Goal: Task Accomplishment & Management: Manage account settings

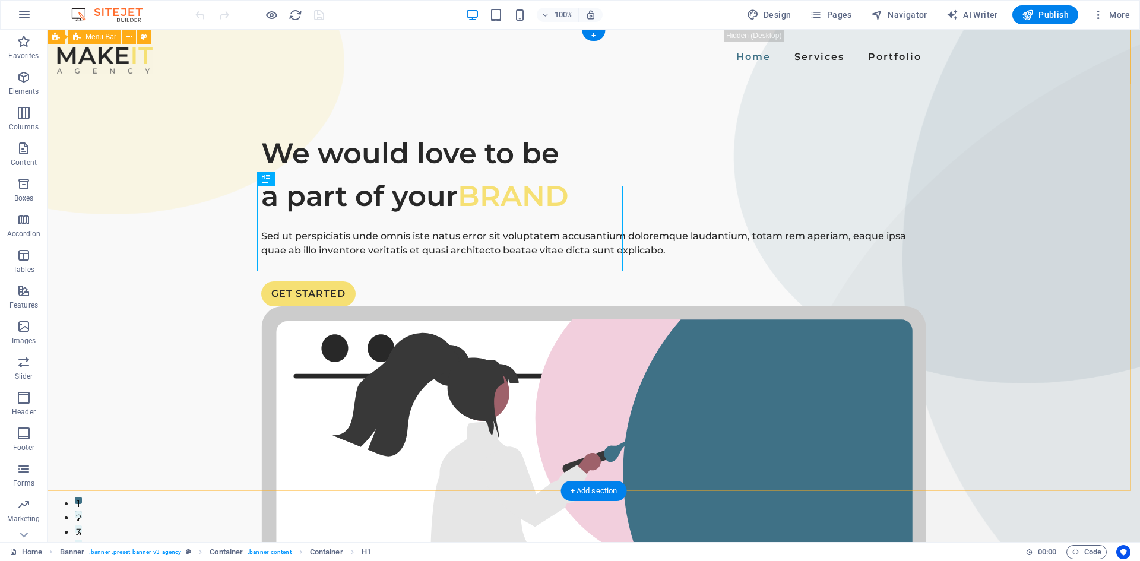
click at [321, 71] on div "Home Services Portfolio" at bounding box center [593, 57] width 1092 height 55
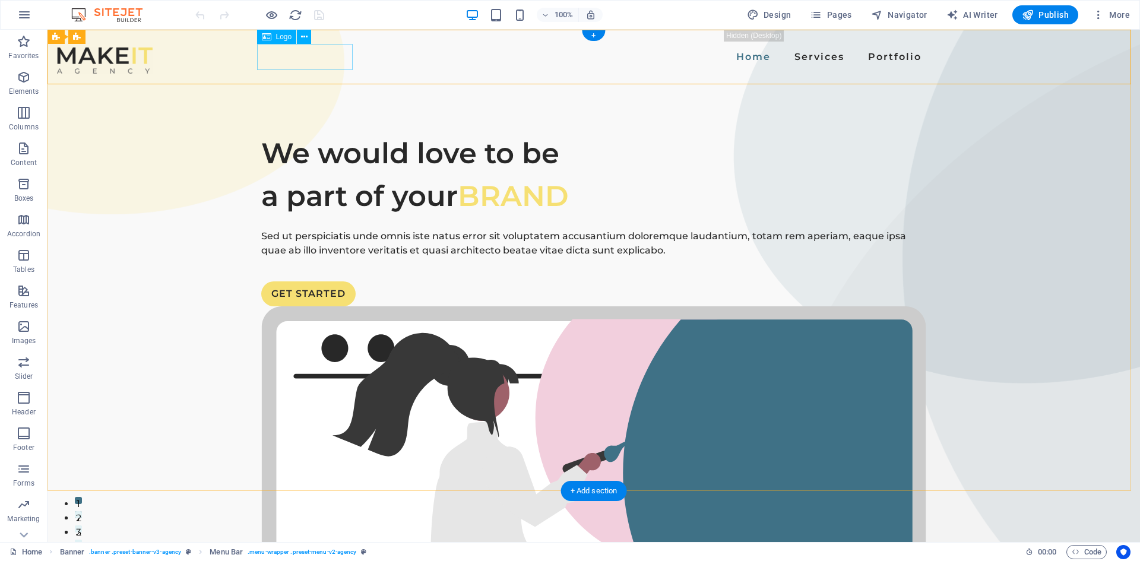
click at [153, 56] on div at bounding box center [105, 60] width 96 height 26
click at [305, 39] on icon at bounding box center [304, 37] width 7 height 12
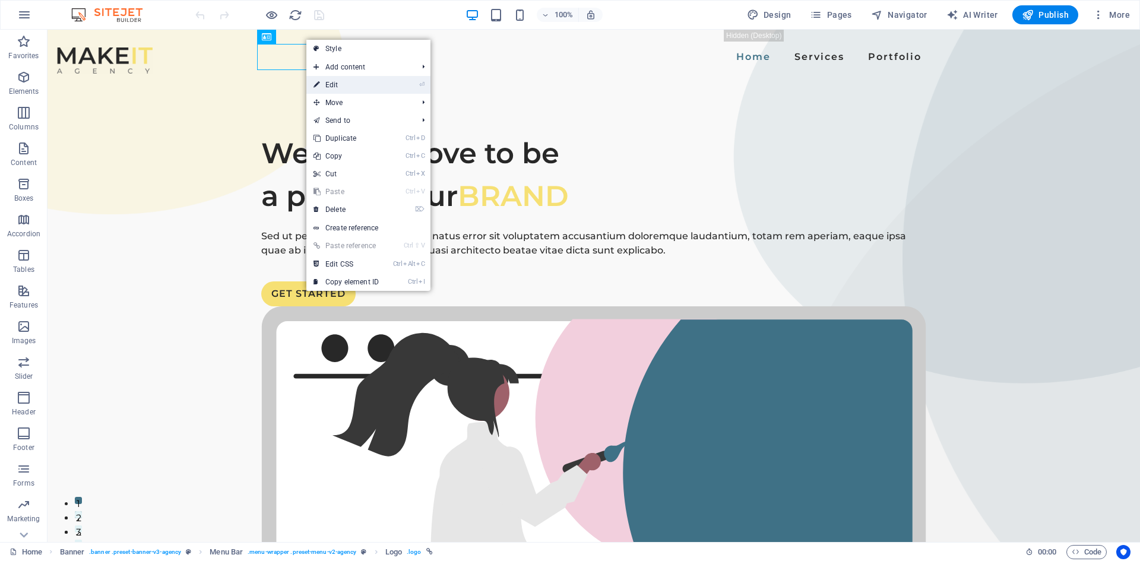
click at [369, 88] on link "⏎ Edit" at bounding box center [346, 85] width 80 height 18
select select "px"
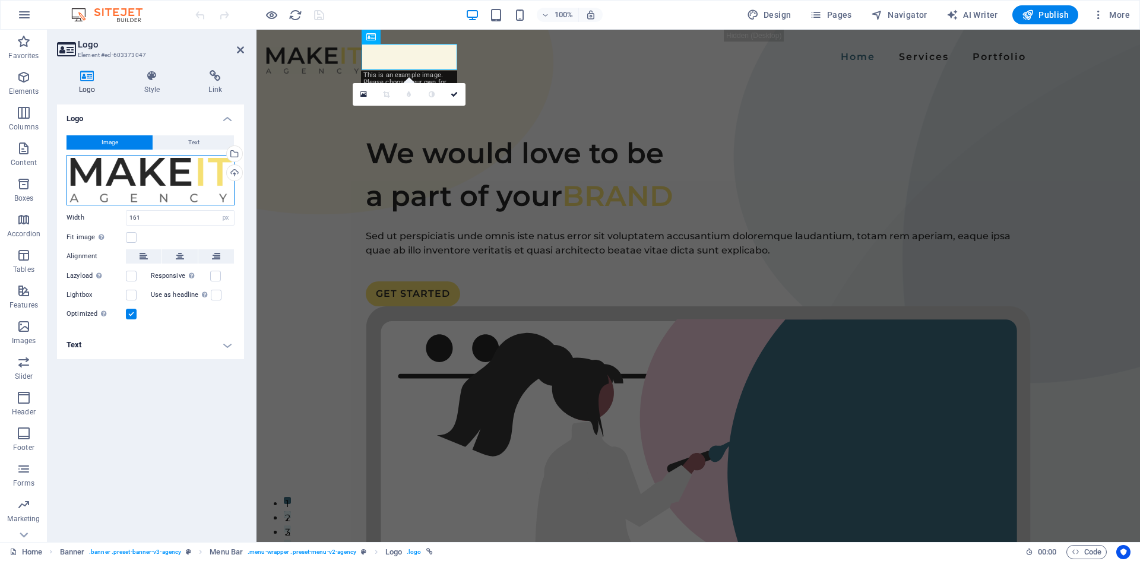
click at [110, 174] on div "Drag files here, click to choose files or select files from Files or our free s…" at bounding box center [150, 180] width 168 height 50
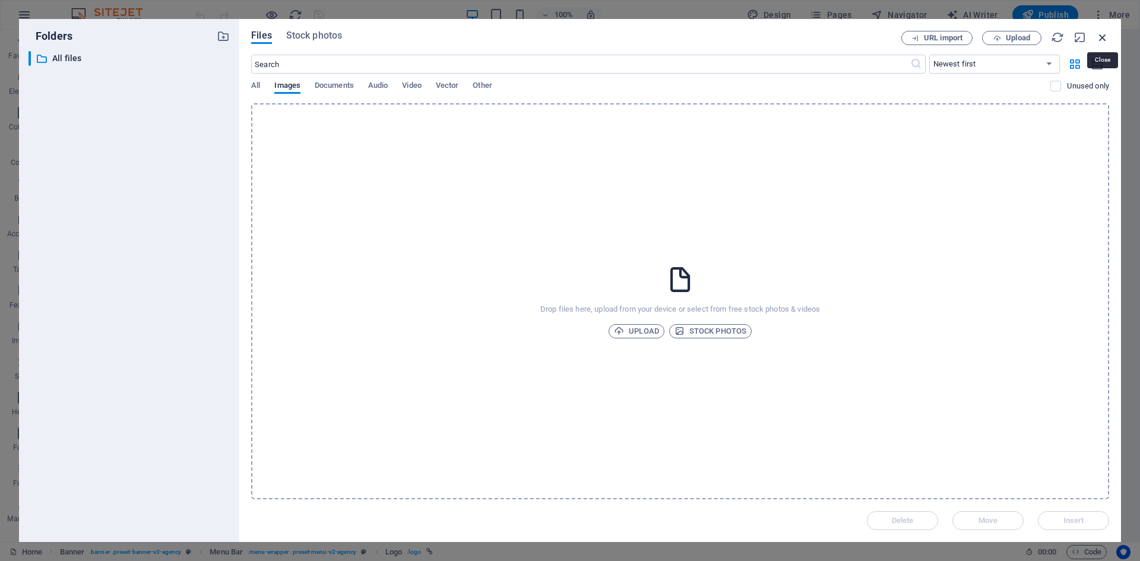
click at [1102, 35] on icon "button" at bounding box center [1102, 37] width 13 height 13
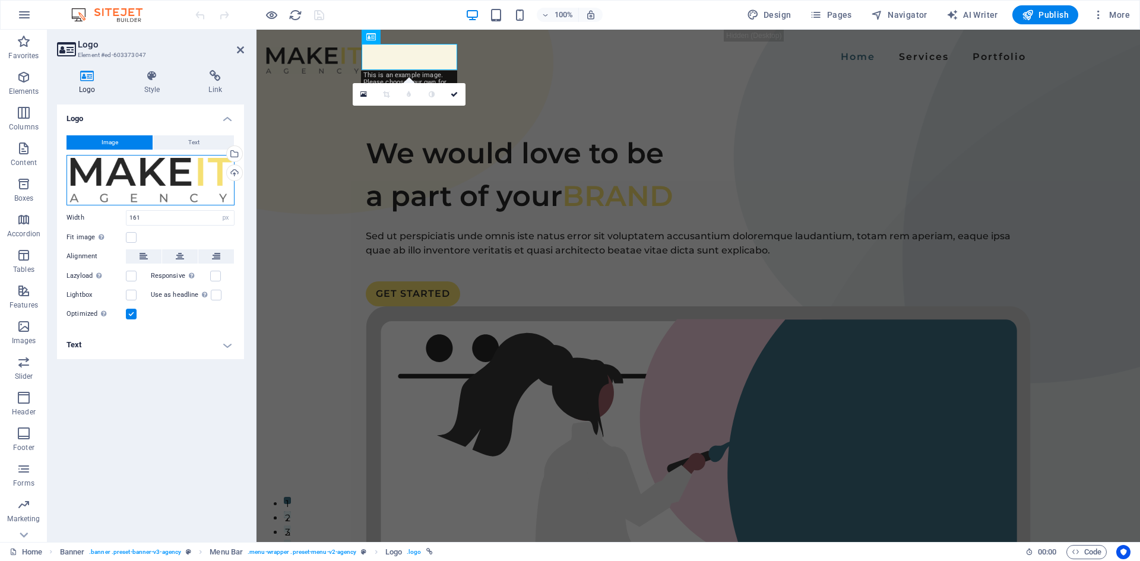
click at [145, 184] on div "Drag files here, click to choose files or select files from Files or our free s…" at bounding box center [150, 180] width 168 height 50
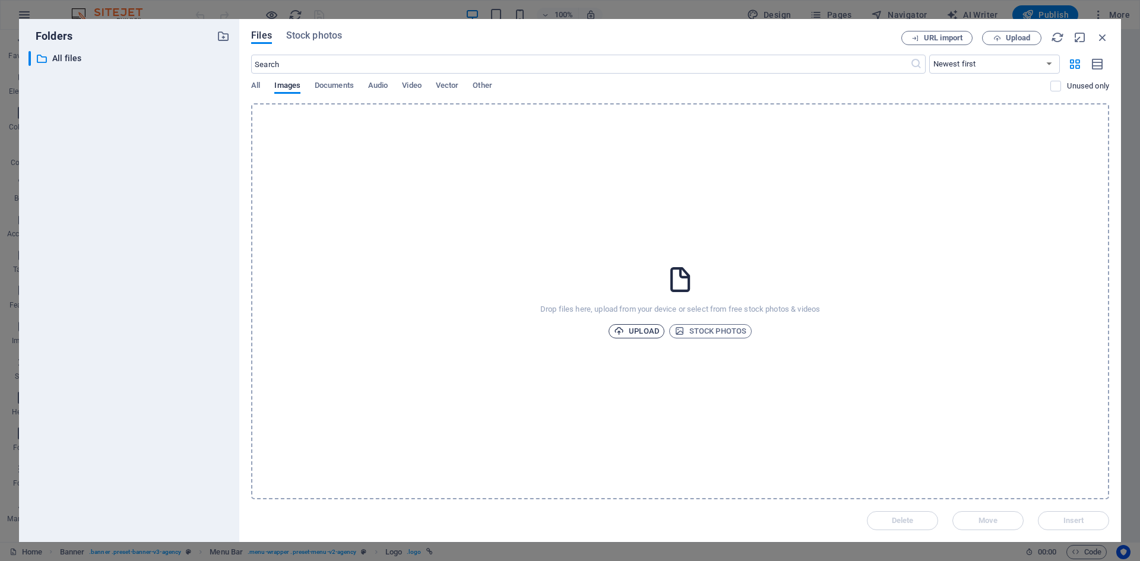
click at [638, 329] on span "Upload" at bounding box center [636, 331] width 45 height 14
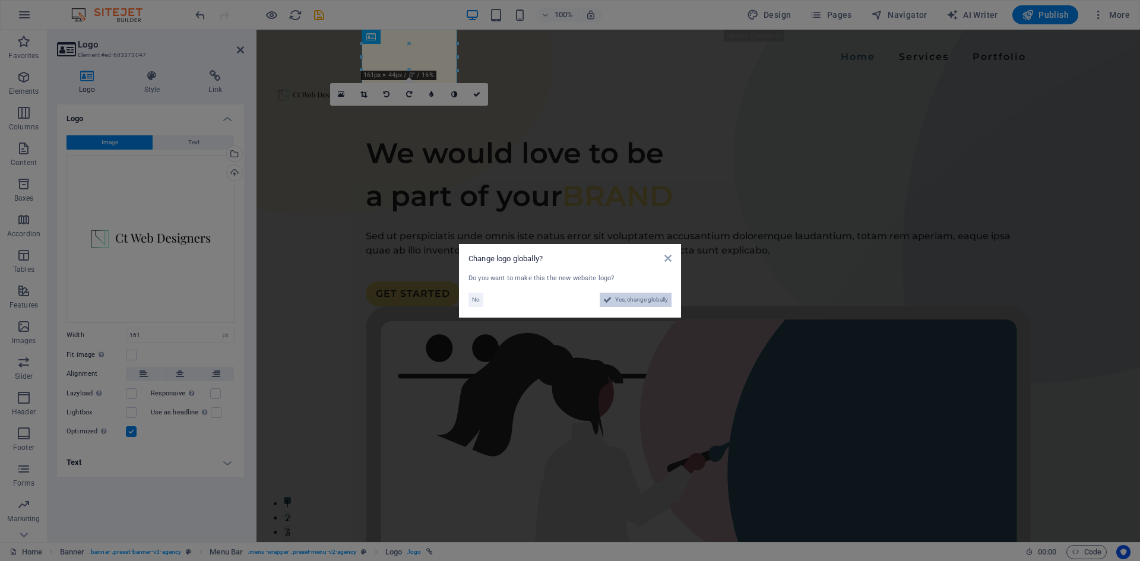
click at [620, 300] on span "Yes, change globally" at bounding box center [641, 300] width 53 height 14
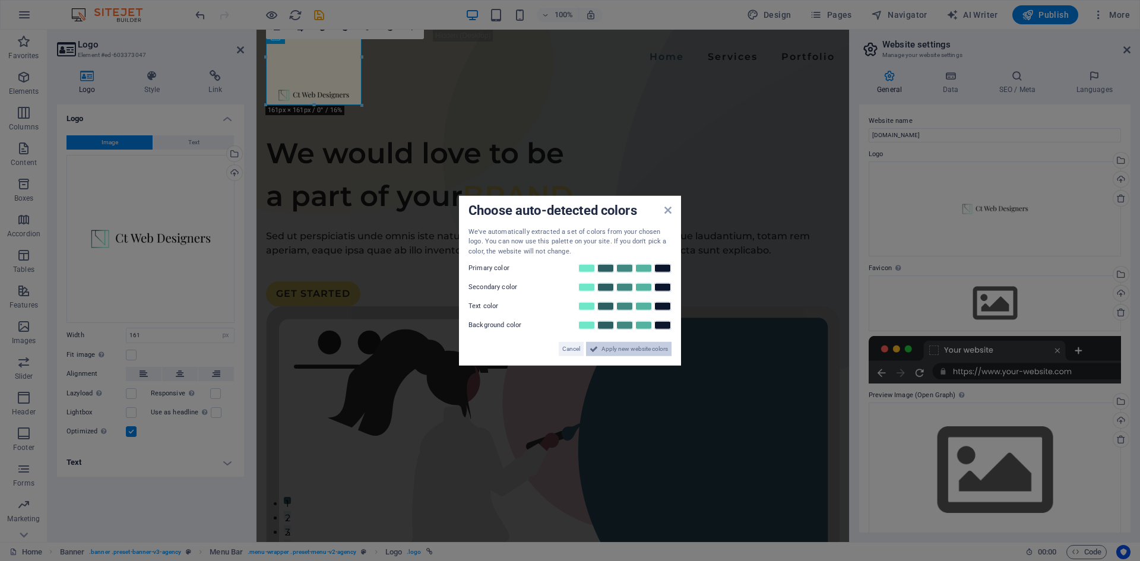
click at [629, 350] on span "Apply new website colors" at bounding box center [634, 349] width 66 height 14
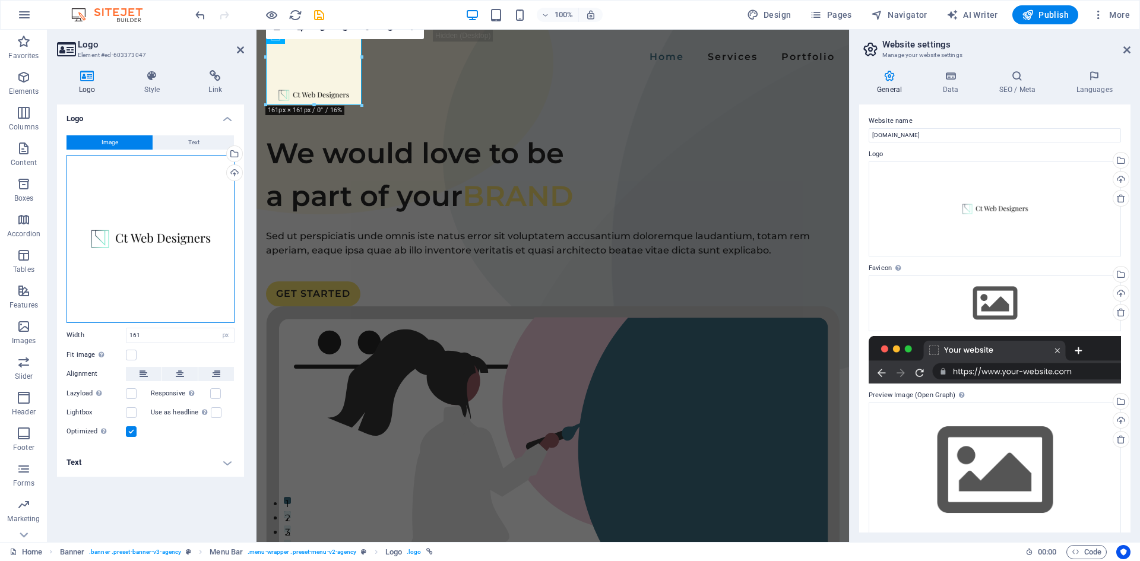
click at [178, 272] on div "Drag files here, click to choose files or select files from Files or our free s…" at bounding box center [150, 239] width 168 height 168
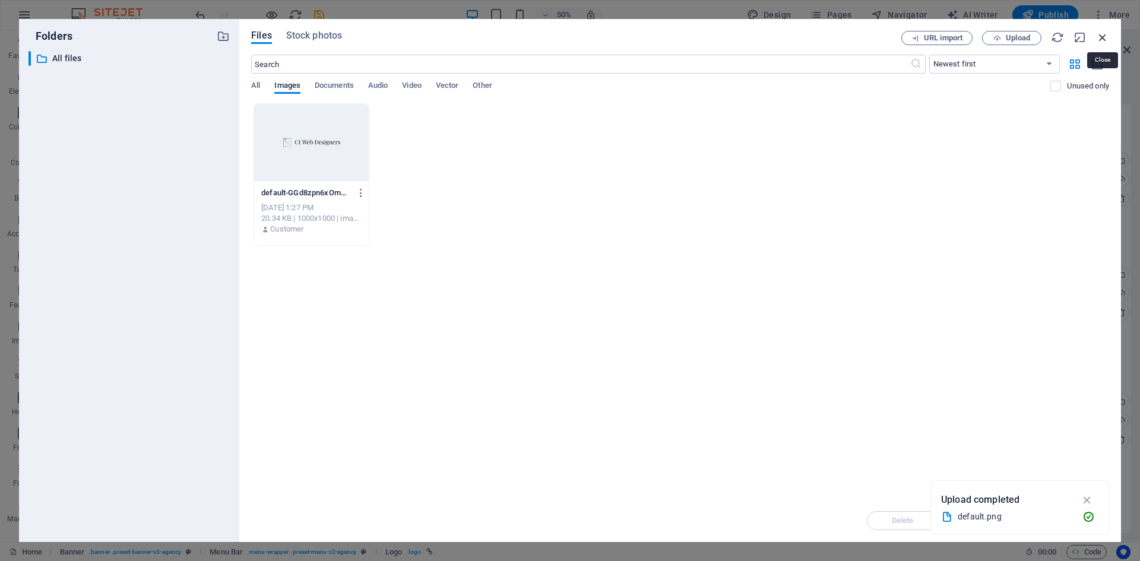
click at [1106, 39] on icon "button" at bounding box center [1102, 37] width 13 height 13
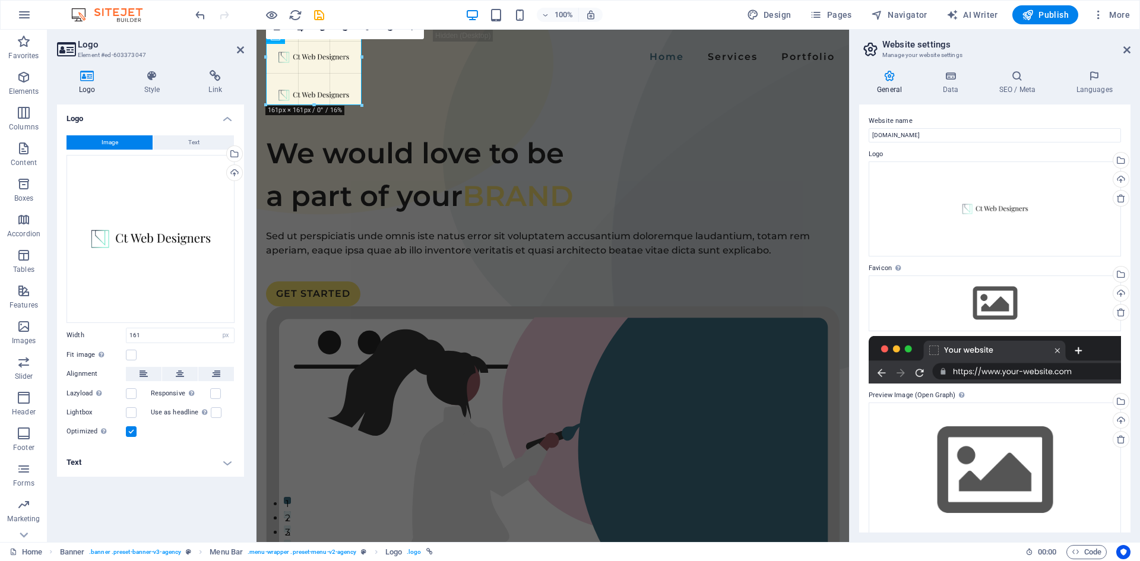
drag, startPoint x: 362, startPoint y: 106, endPoint x: 359, endPoint y: 73, distance: 32.8
click at [359, 73] on div "180 170 160 150 140 130 120 110 100 90 80 70 60 50 40 30 20 10 0 -10 -20 -30 -4…" at bounding box center [314, 57] width 96 height 96
drag, startPoint x: 315, startPoint y: 105, endPoint x: 373, endPoint y: 79, distance: 63.8
click at [327, 40] on link at bounding box center [322, 41] width 23 height 23
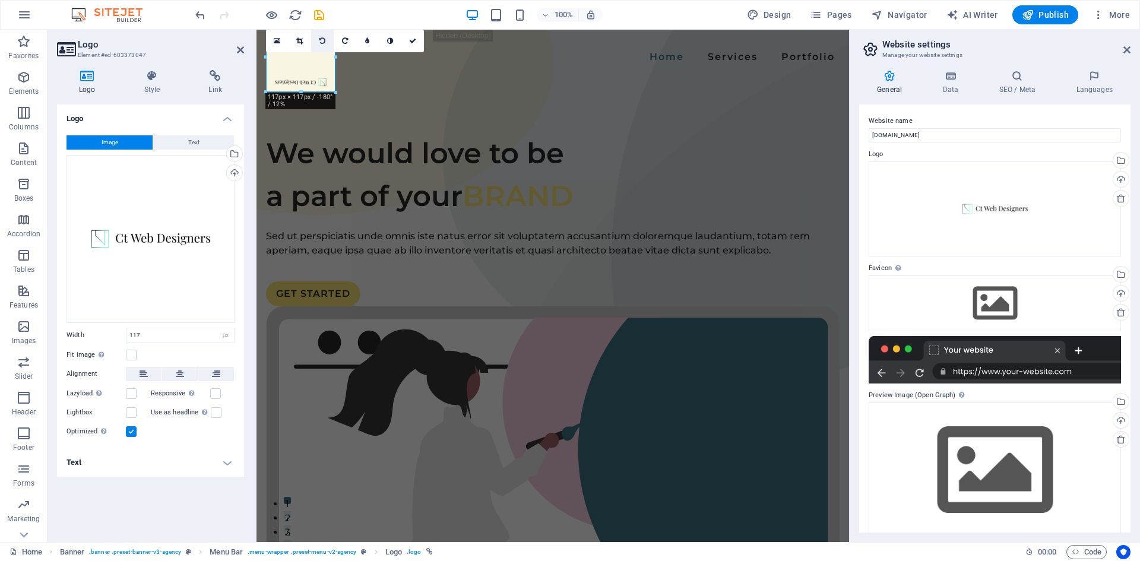
click at [327, 40] on link at bounding box center [322, 41] width 23 height 23
click at [340, 40] on link at bounding box center [345, 41] width 23 height 23
click at [203, 15] on icon "undo" at bounding box center [201, 15] width 14 height 14
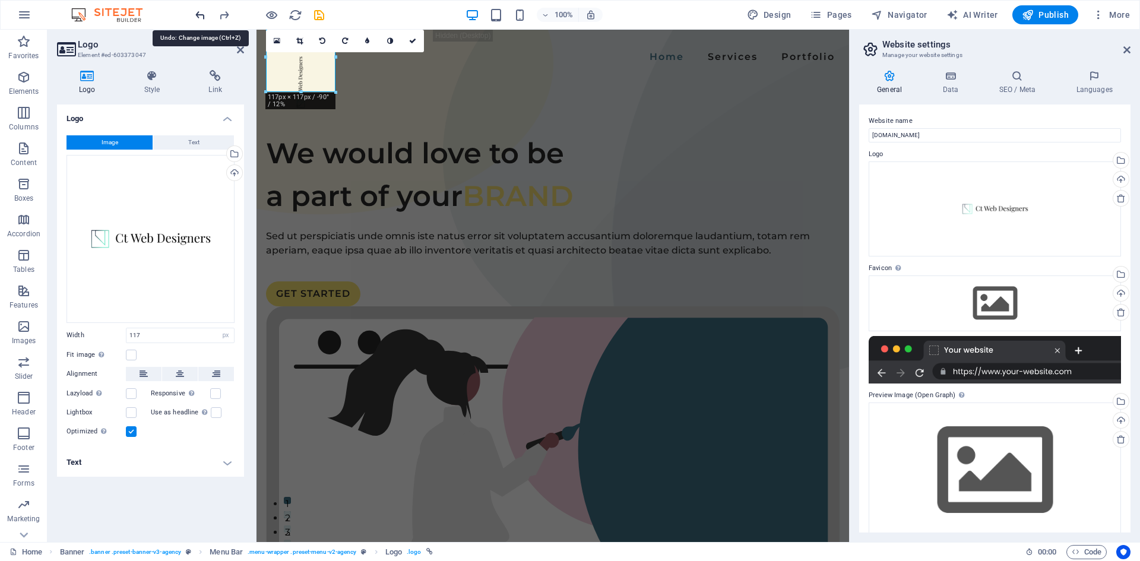
click at [203, 15] on icon "undo" at bounding box center [201, 15] width 14 height 14
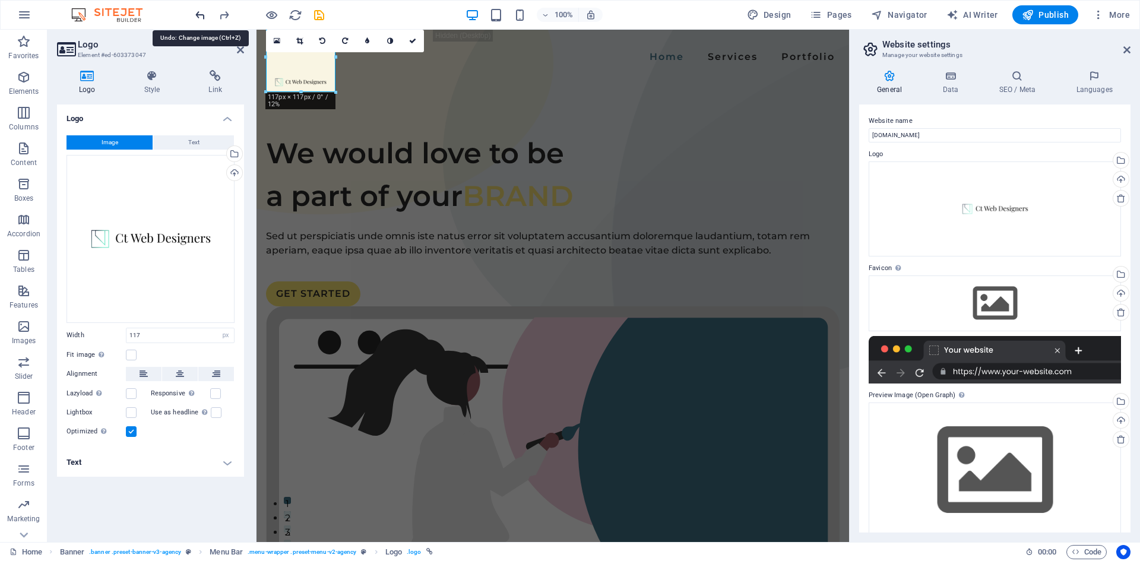
click at [203, 15] on icon "undo" at bounding box center [201, 15] width 14 height 14
type input "161"
click at [203, 15] on icon "undo" at bounding box center [201, 15] width 14 height 14
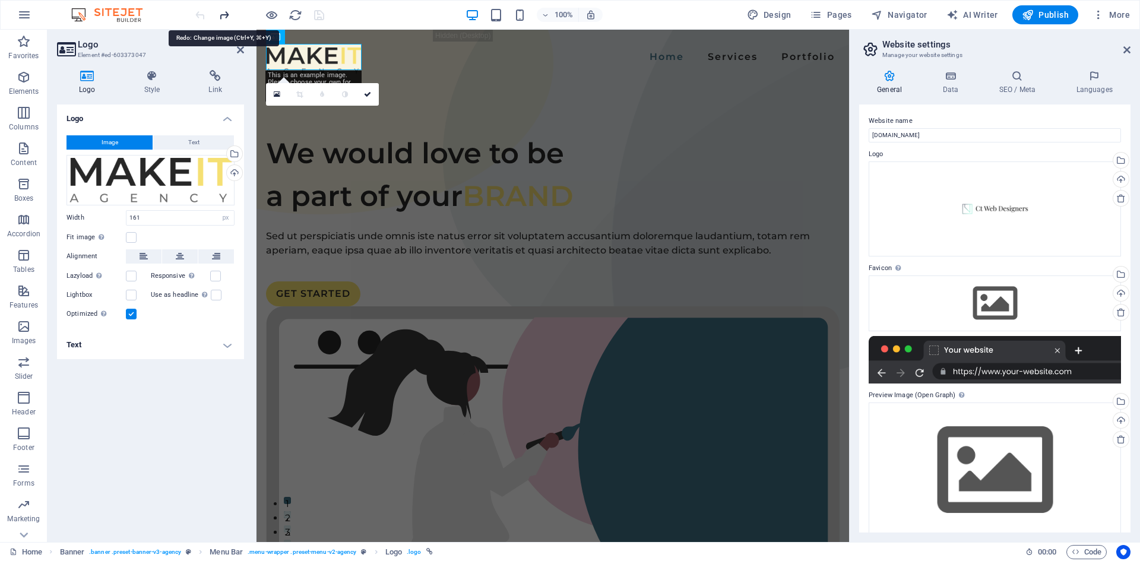
click at [218, 15] on icon "redo" at bounding box center [224, 15] width 14 height 14
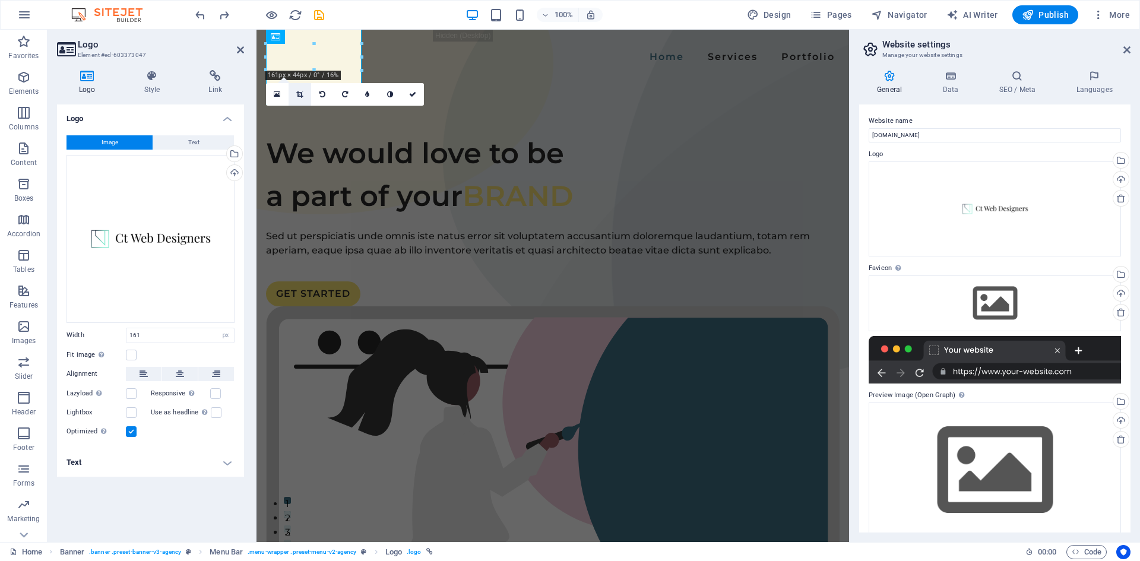
click at [300, 94] on icon at bounding box center [299, 94] width 7 height 7
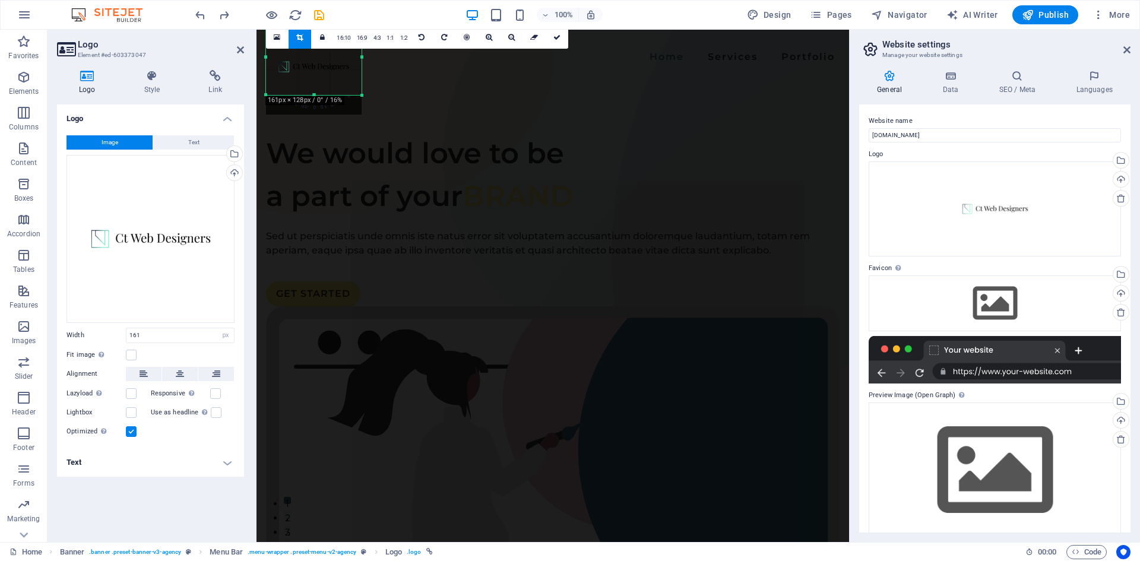
drag, startPoint x: 313, startPoint y: 103, endPoint x: 315, endPoint y: 83, distance: 19.6
click at [315, 83] on div "180 170 160 150 140 130 120 110 100 90 80 70 60 50 40 30 20 10 0 -10 -20 -30 -4…" at bounding box center [314, 57] width 96 height 76
click at [300, 38] on icon at bounding box center [299, 37] width 7 height 7
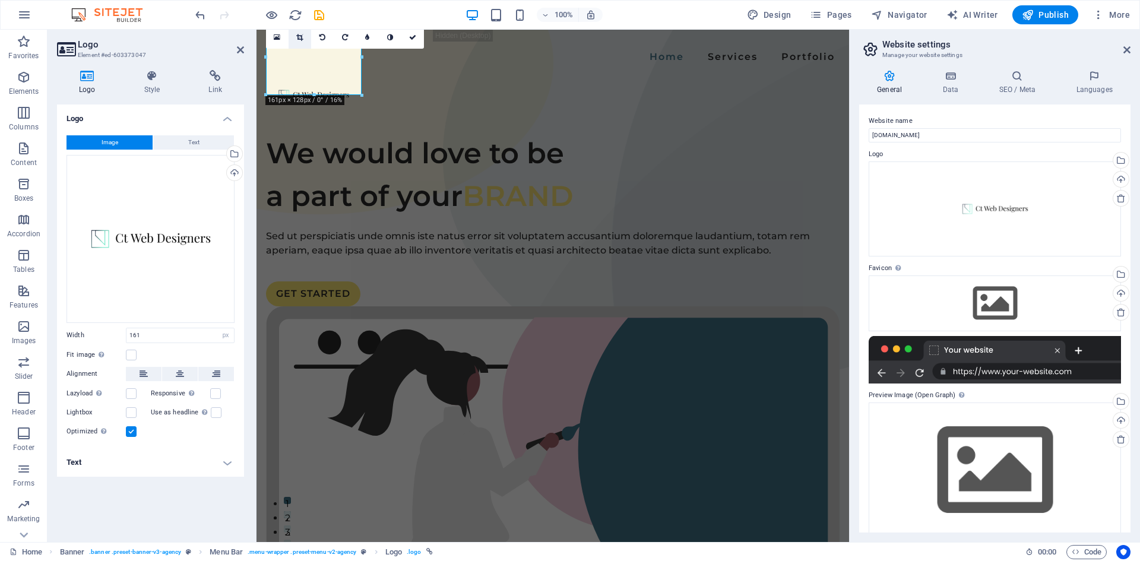
click at [297, 39] on icon at bounding box center [299, 37] width 7 height 7
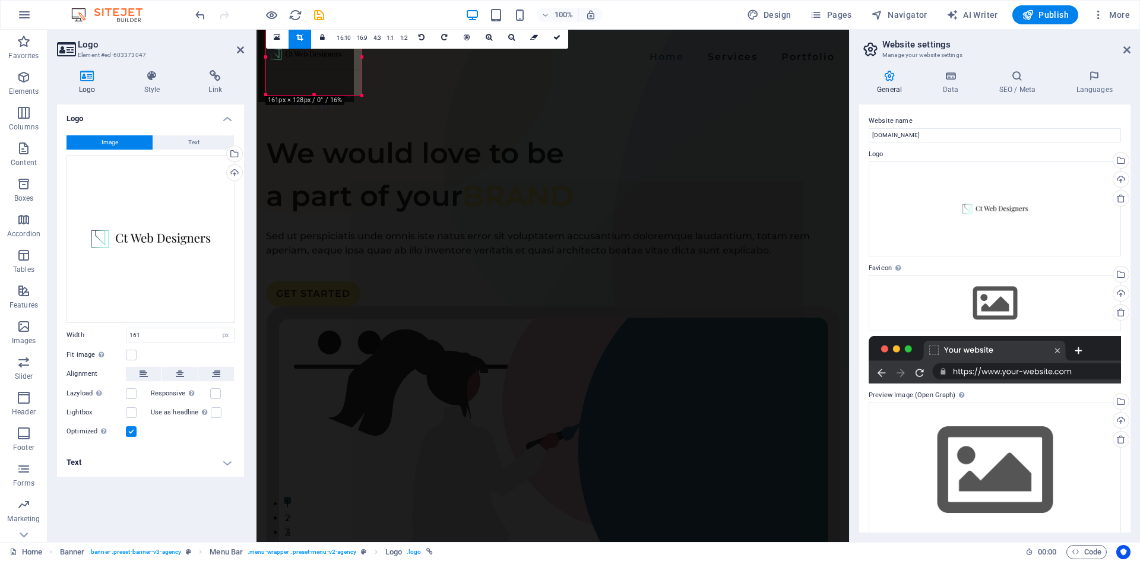
drag, startPoint x: 314, startPoint y: 92, endPoint x: 306, endPoint y: 80, distance: 14.7
click at [306, 80] on div at bounding box center [306, 55] width 96 height 96
click at [303, 37] on icon at bounding box center [299, 37] width 7 height 7
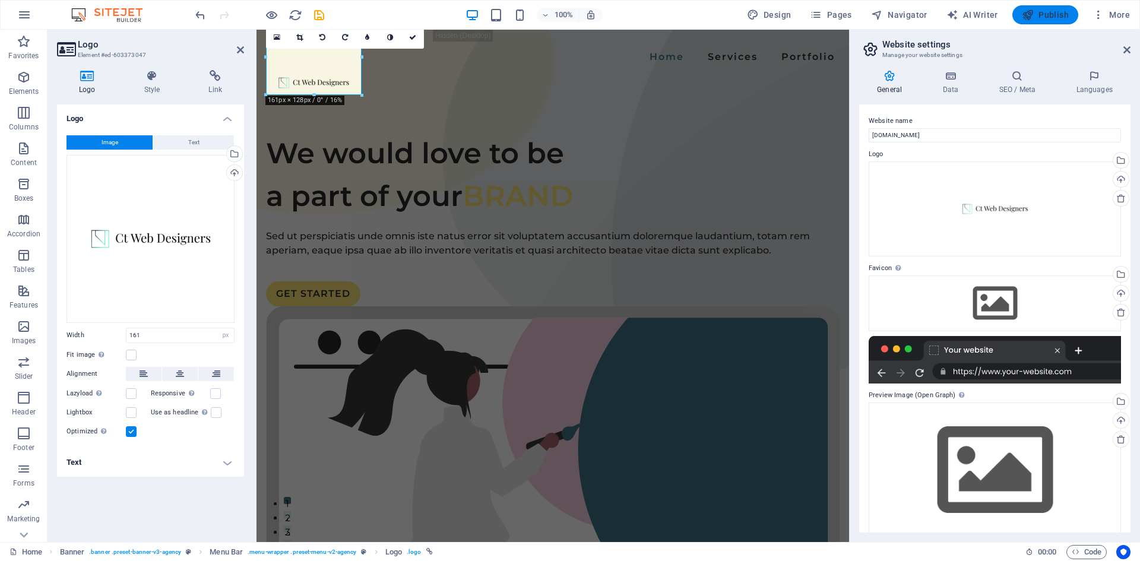
click at [1060, 15] on span "Publish" at bounding box center [1045, 15] width 47 height 12
checkbox input "false"
